Goal: Task Accomplishment & Management: Complete application form

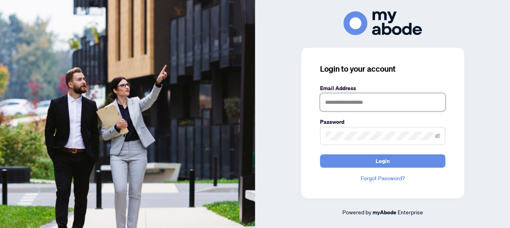
click at [333, 109] on input "text" at bounding box center [382, 102] width 125 height 18
type input "**********"
click at [320, 154] on button "Login" at bounding box center [382, 160] width 125 height 13
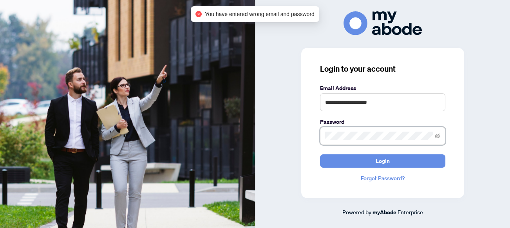
click at [309, 134] on div "**********" at bounding box center [382, 123] width 163 height 150
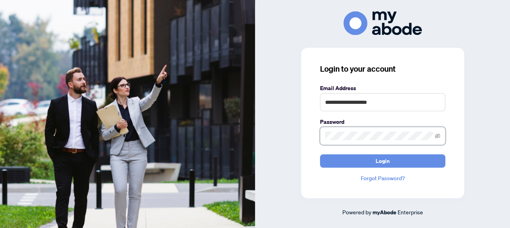
click at [320, 154] on button "Login" at bounding box center [382, 160] width 125 height 13
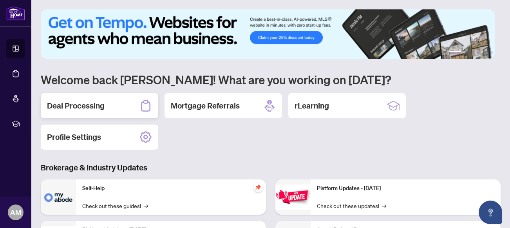
click at [75, 104] on h2 "Deal Processing" at bounding box center [76, 105] width 58 height 11
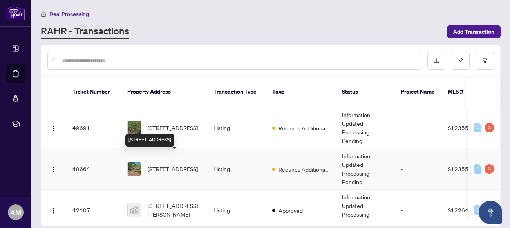
click at [172, 164] on span "1350 Coopers Falls Rd, Ramara, Ontario L0K 2B0, Canada" at bounding box center [173, 168] width 50 height 9
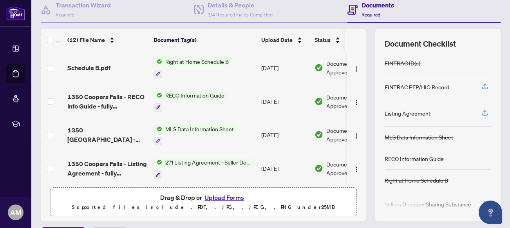
scroll to position [99, 0]
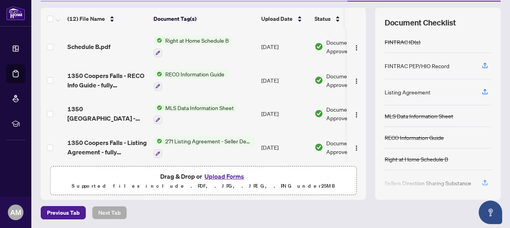
click at [217, 176] on button "Upload Forms" at bounding box center [224, 176] width 44 height 10
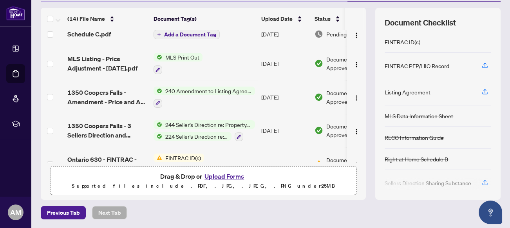
scroll to position [0, 0]
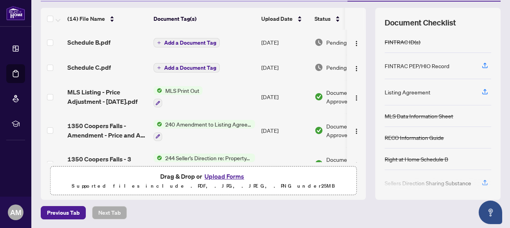
click at [186, 42] on span "Add a Document Tag" at bounding box center [190, 42] width 52 height 5
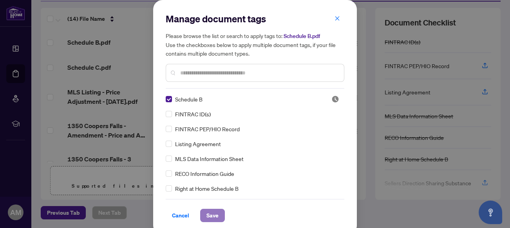
click at [209, 214] on span "Save" at bounding box center [212, 215] width 12 height 13
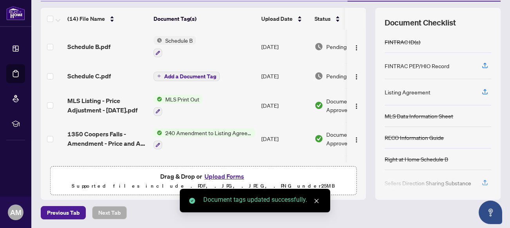
click at [178, 74] on span "Add a Document Tag" at bounding box center [190, 76] width 52 height 5
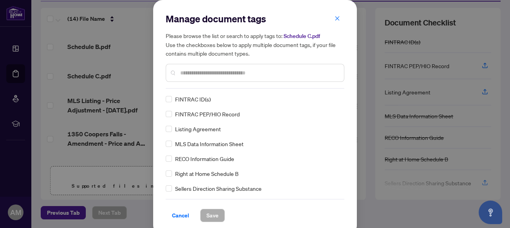
click at [200, 75] on input "text" at bounding box center [258, 72] width 157 height 9
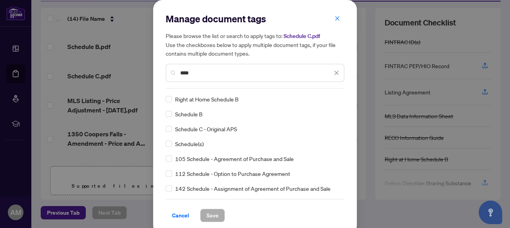
type input "****"
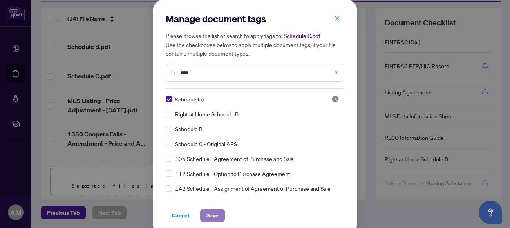
click at [206, 215] on span "Save" at bounding box center [212, 215] width 12 height 13
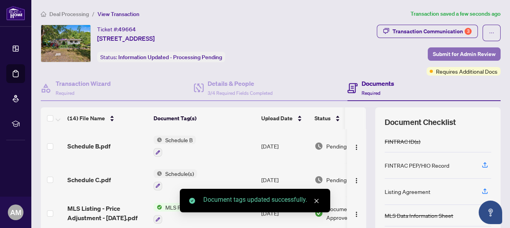
click at [447, 50] on span "Submit for Admin Review" at bounding box center [463, 54] width 63 height 13
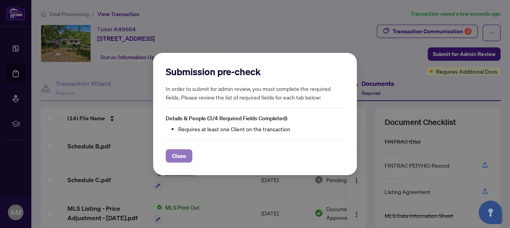
click at [183, 151] on span "Close" at bounding box center [179, 155] width 14 height 13
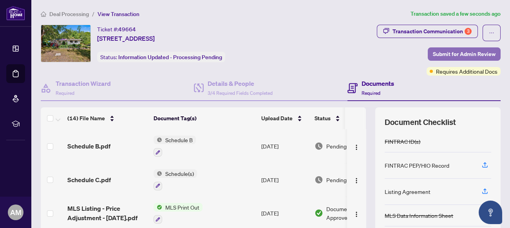
click at [435, 52] on span "Submit for Admin Review" at bounding box center [463, 54] width 63 height 13
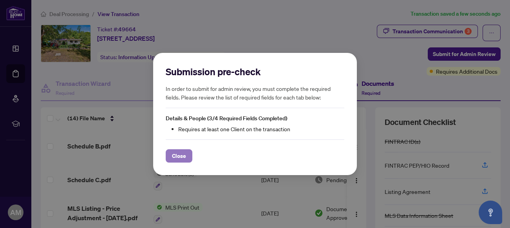
click at [181, 153] on span "Close" at bounding box center [179, 155] width 14 height 13
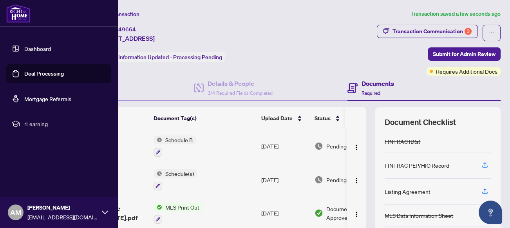
click at [33, 46] on link "Dashboard" at bounding box center [37, 48] width 27 height 7
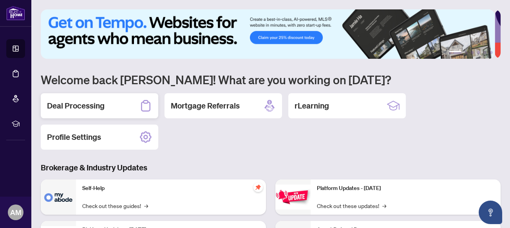
click at [68, 106] on h2 "Deal Processing" at bounding box center [76, 105] width 58 height 11
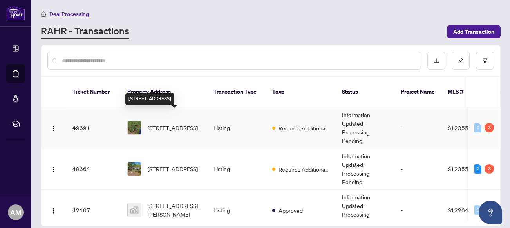
click at [169, 123] on span "[STREET_ADDRESS]" at bounding box center [173, 127] width 50 height 9
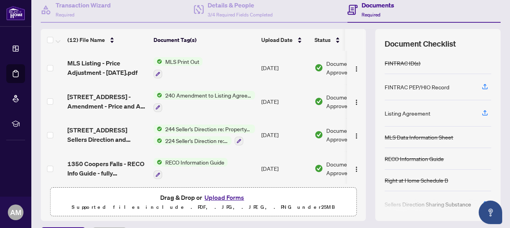
scroll to position [99, 0]
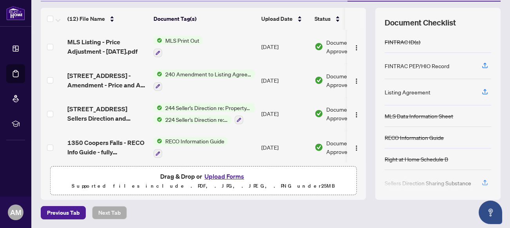
click at [221, 174] on button "Upload Forms" at bounding box center [224, 176] width 44 height 10
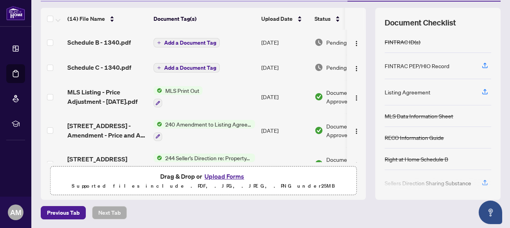
click at [174, 41] on span "Add a Document Tag" at bounding box center [190, 42] width 52 height 5
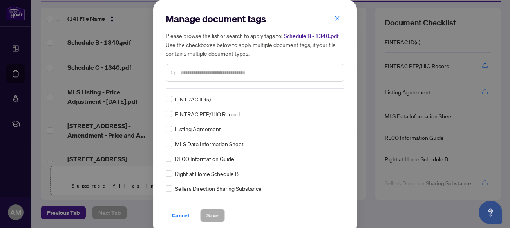
click at [193, 76] on input "text" at bounding box center [258, 72] width 157 height 9
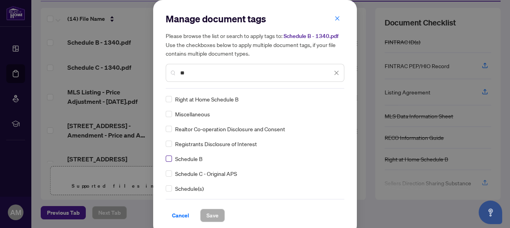
type input "**"
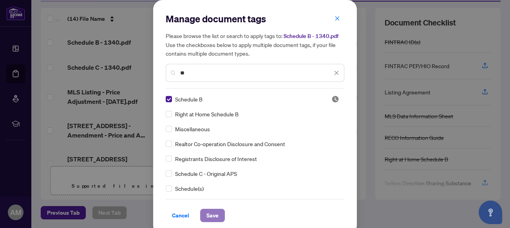
click at [212, 214] on span "Save" at bounding box center [212, 215] width 12 height 13
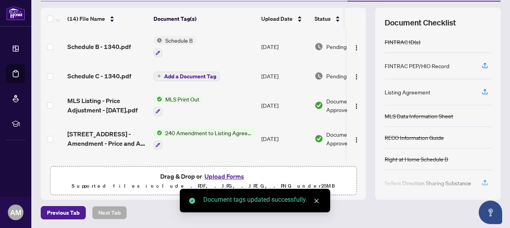
click at [174, 74] on span "Add a Document Tag" at bounding box center [190, 76] width 52 height 5
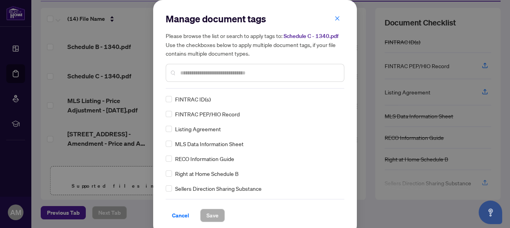
click at [189, 74] on input "text" at bounding box center [258, 72] width 157 height 9
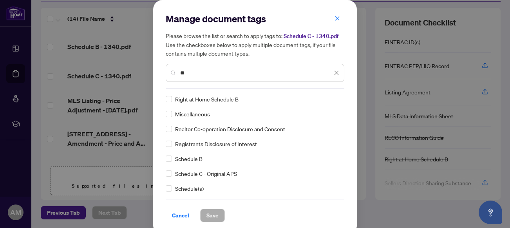
type input "**"
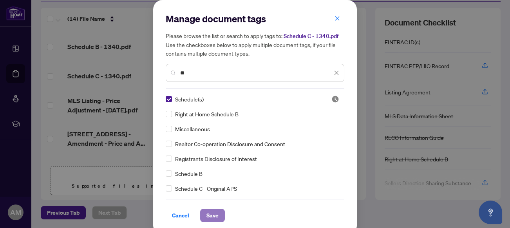
click at [210, 214] on span "Save" at bounding box center [212, 215] width 12 height 13
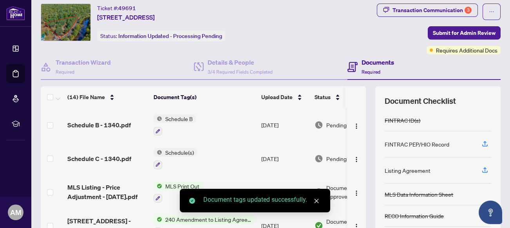
scroll to position [0, 0]
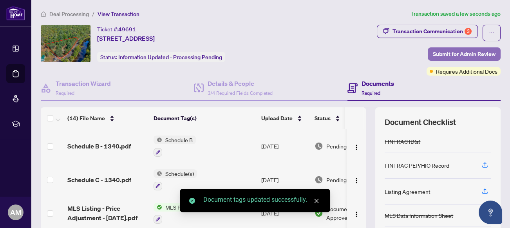
click at [439, 51] on span "Submit for Admin Review" at bounding box center [463, 54] width 63 height 13
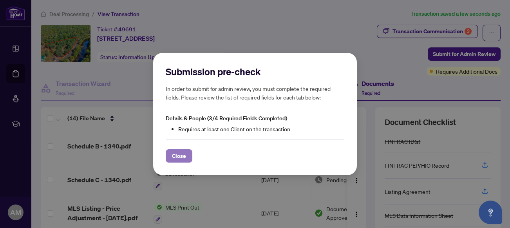
click at [176, 155] on span "Close" at bounding box center [179, 155] width 14 height 13
